Goal: Book appointment/travel/reservation

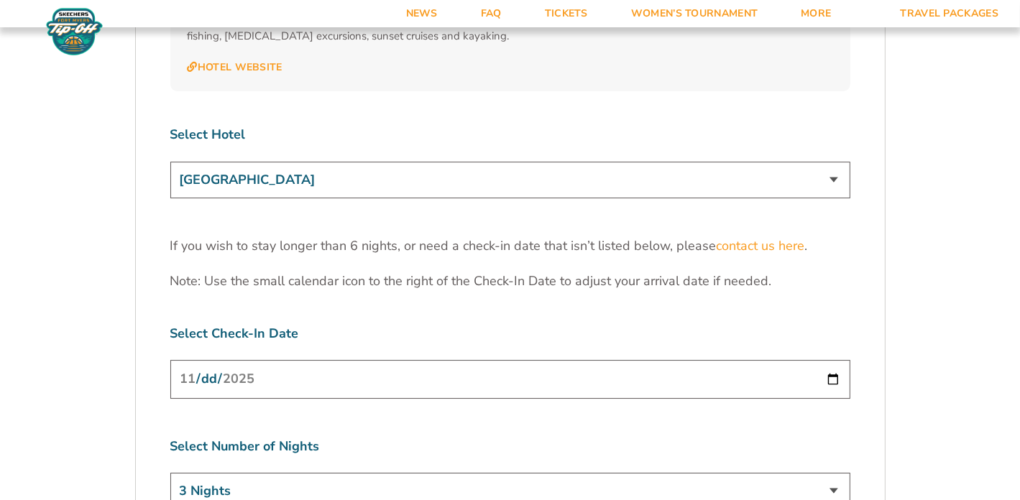
scroll to position [4436, 0]
click at [670, 359] on input "[DATE]" at bounding box center [510, 378] width 680 height 38
type input "[DATE]"
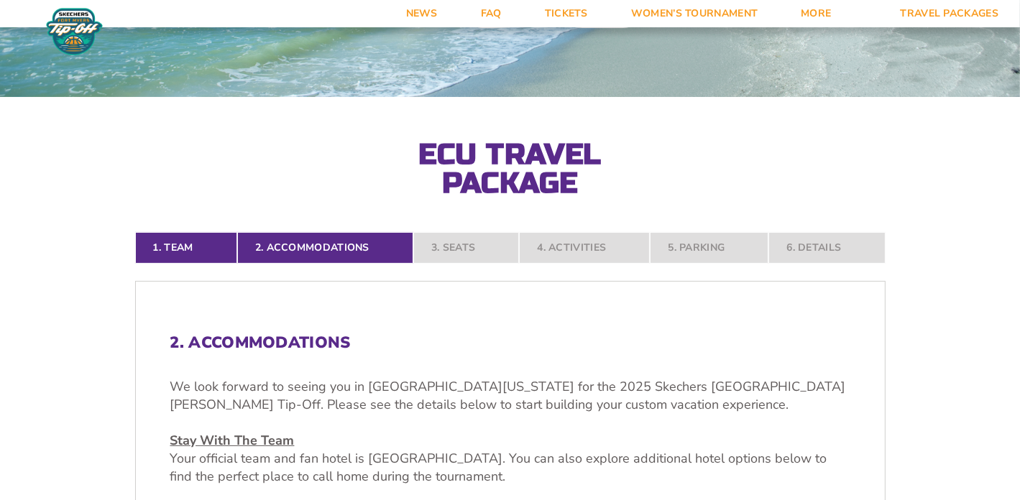
scroll to position [175, 0]
click at [467, 249] on nav "1. Team 2. Accommodations 3. Seats 4. Activities 5. Parking 6. Details" at bounding box center [510, 248] width 750 height 32
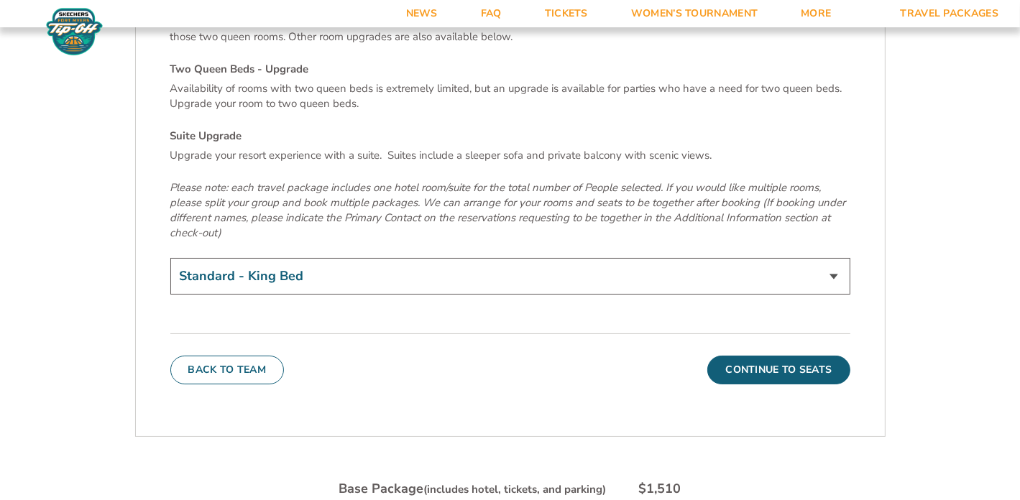
scroll to position [5025, 0]
click at [777, 354] on button "Continue To Seats" at bounding box center [778, 368] width 142 height 29
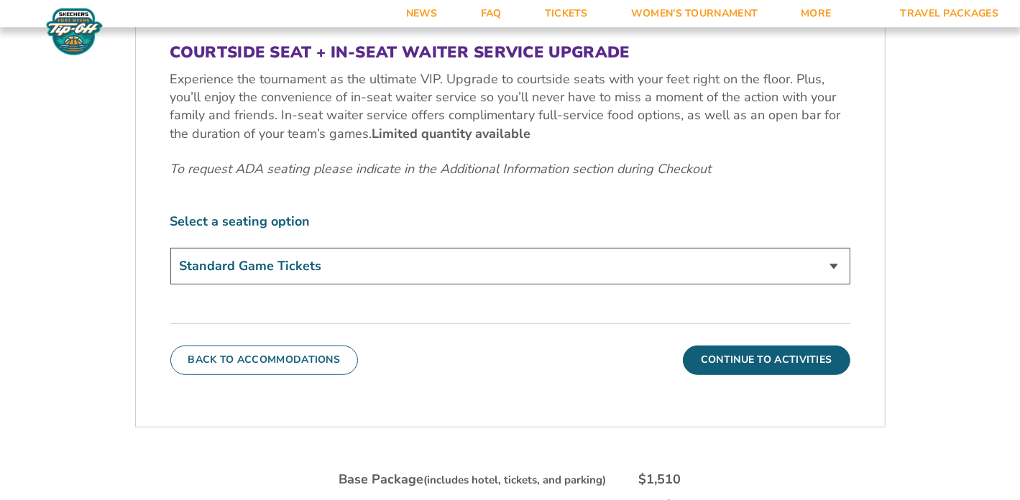
scroll to position [674, 0]
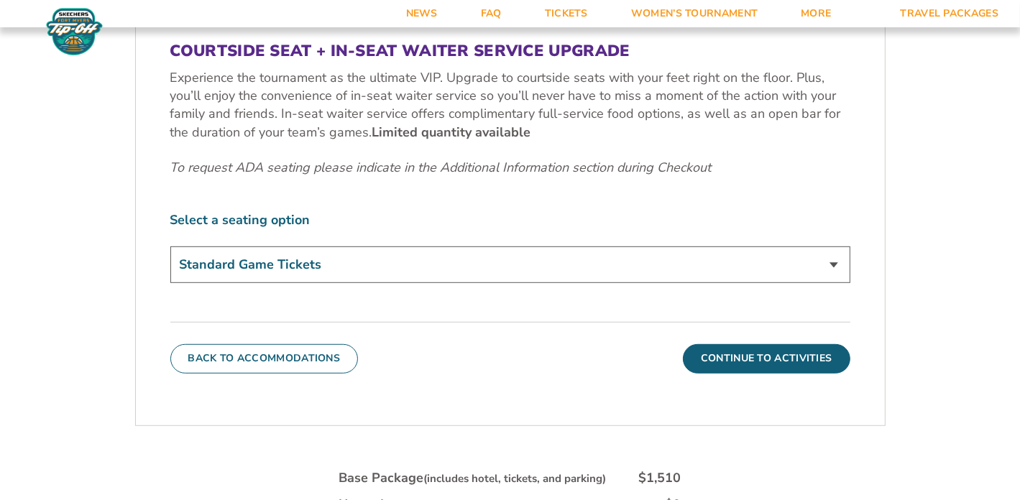
click at [834, 267] on select "Standard Game Tickets Midcourt Seat Upgrade (+$100 per person) Courtside Seat +…" at bounding box center [510, 264] width 680 height 37
click at [170, 246] on select "Standard Game Tickets Midcourt Seat Upgrade (+$100 per person) Courtside Seat +…" at bounding box center [510, 264] width 680 height 37
click at [730, 359] on button "Continue To Activities" at bounding box center [766, 358] width 167 height 29
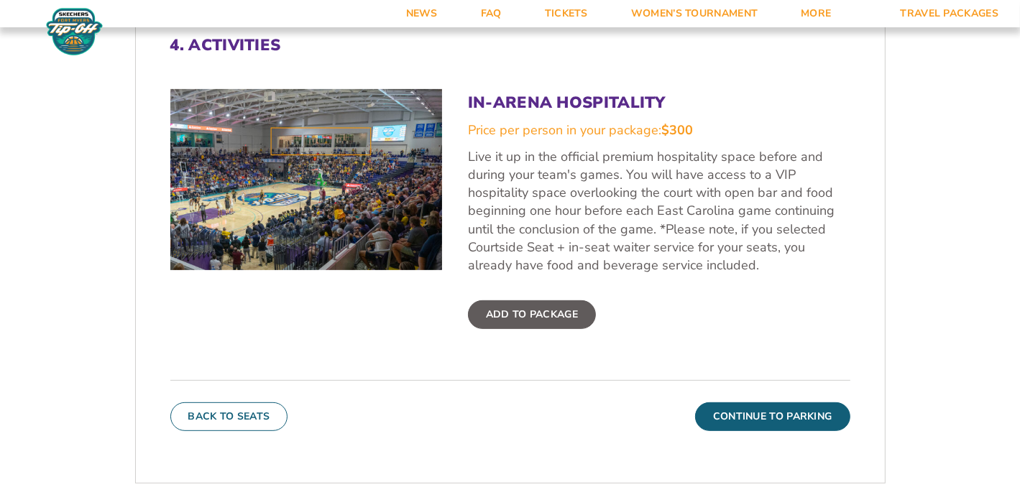
scroll to position [472, 0]
click at [558, 318] on label "Add To Package" at bounding box center [532, 315] width 128 height 29
click at [0, 0] on input "Add To Package" at bounding box center [0, 0] width 0 height 0
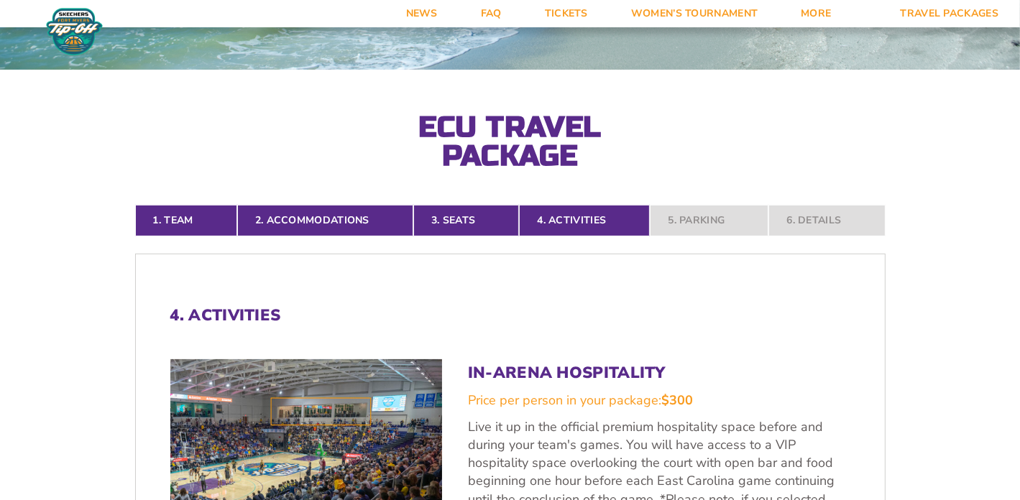
scroll to position [0, 0]
